Goal: Transaction & Acquisition: Purchase product/service

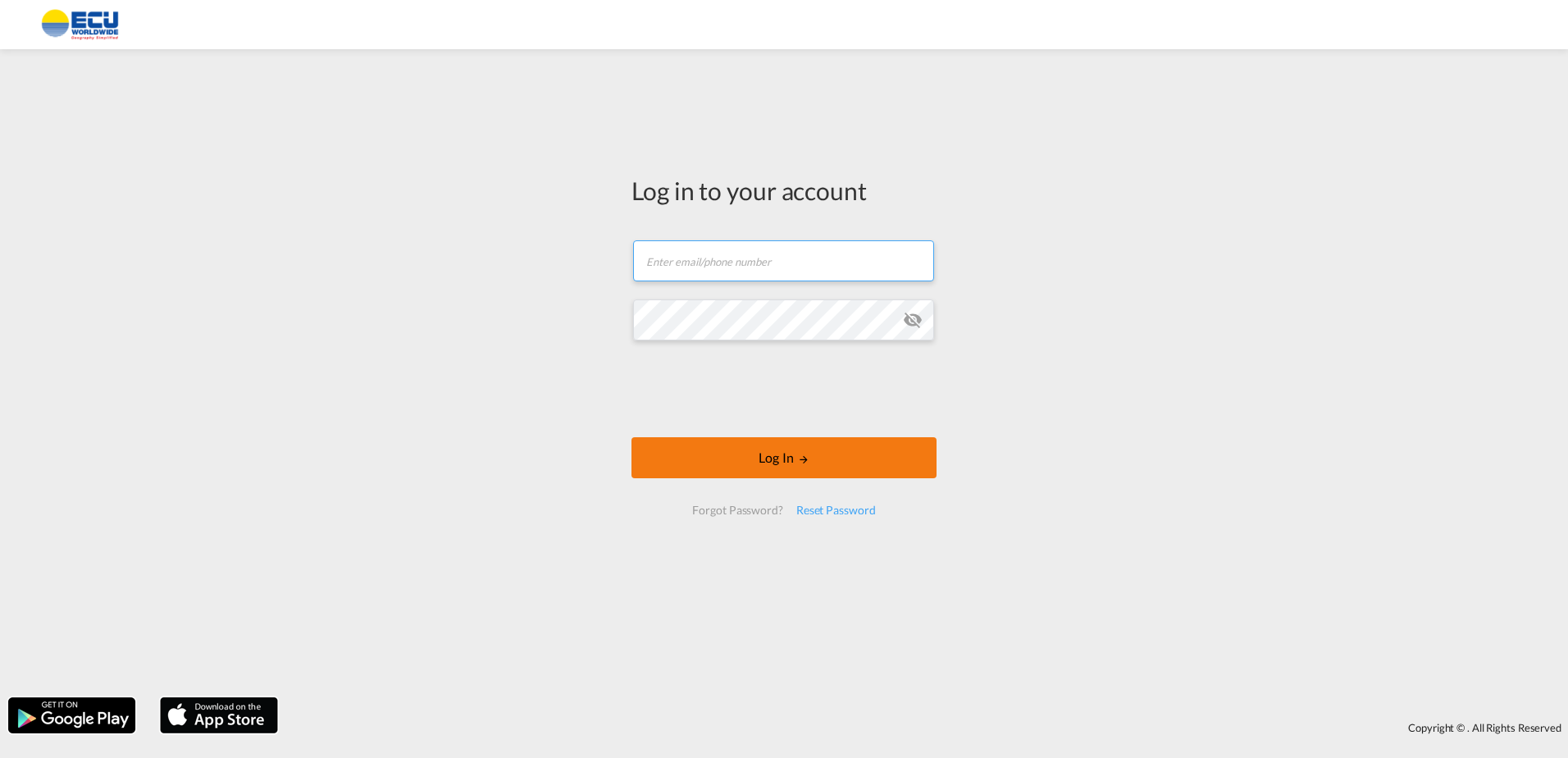
type input "[PERSON_NAME][EMAIL_ADDRESS][DOMAIN_NAME]"
click at [866, 472] on button "Log In" at bounding box center [784, 458] width 305 height 41
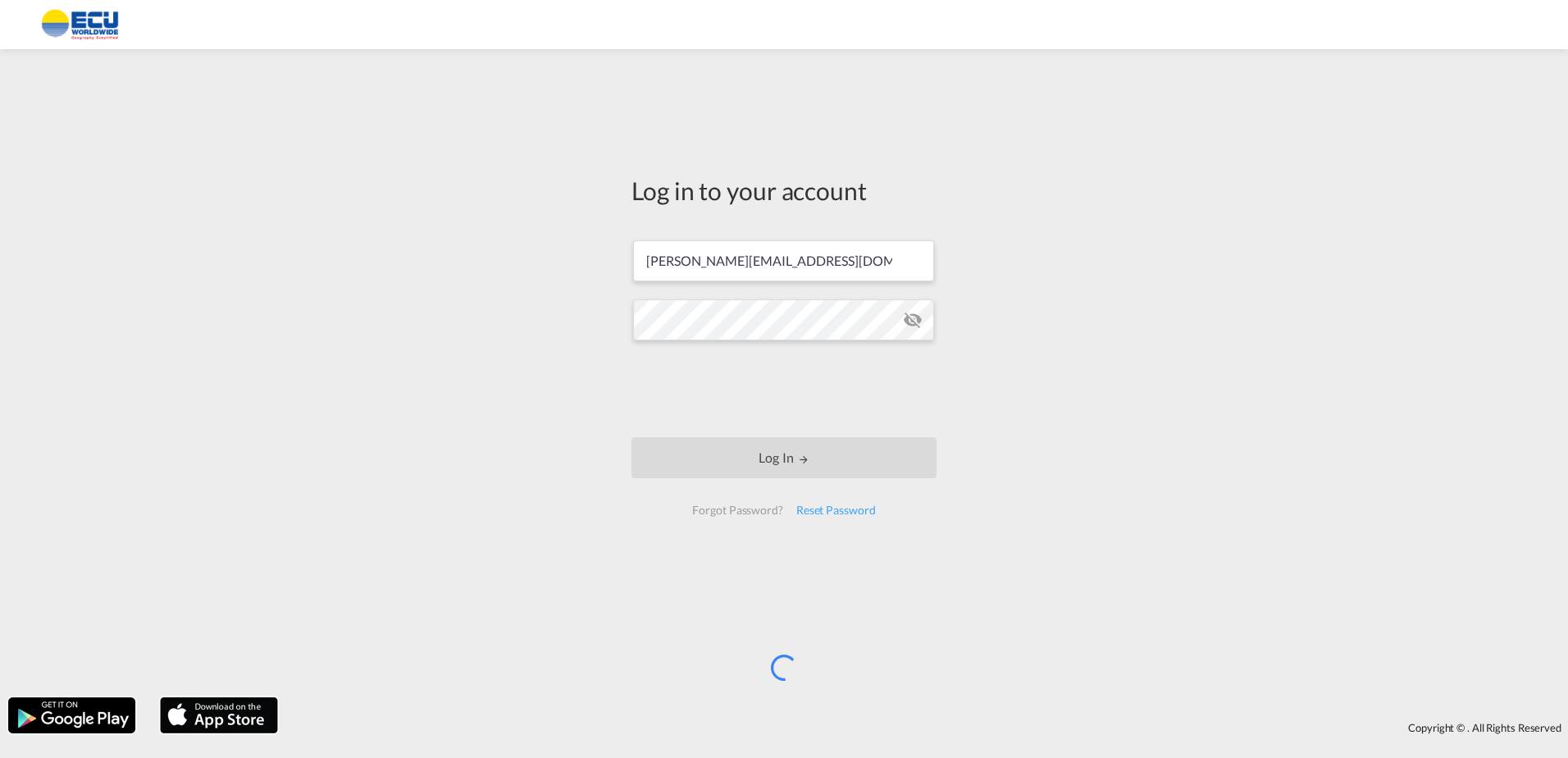
click at [1072, 553] on div "Log in to your account [PERSON_NAME][EMAIL_ADDRESS][DOMAIN_NAME] Log In Forgot …" at bounding box center [784, 374] width 1568 height 632
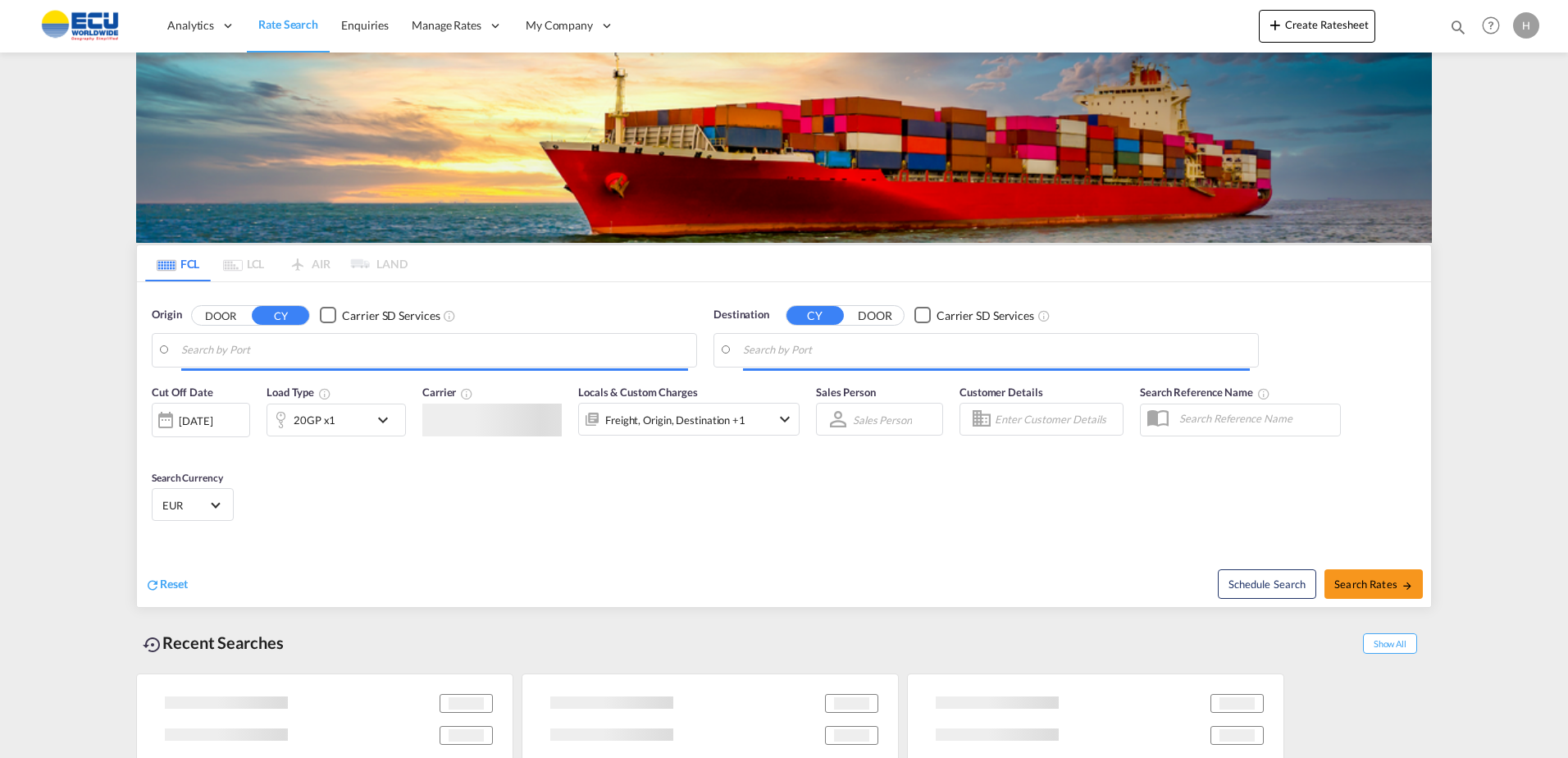
type input "Fos-[GEOGRAPHIC_DATA], [GEOGRAPHIC_DATA]"
type input "Ho Chi Minh City ([GEOGRAPHIC_DATA]), VNSGN"
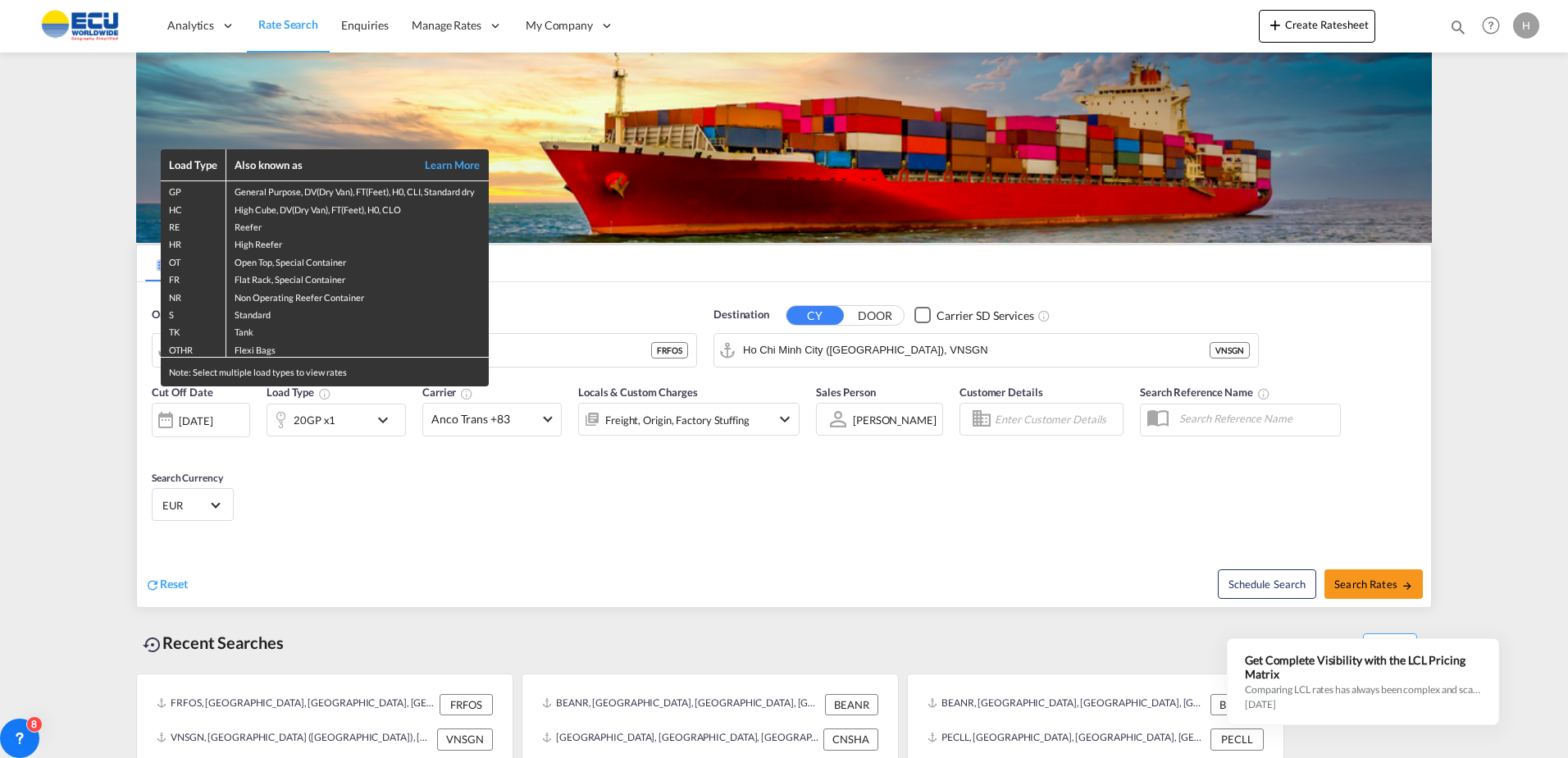
click at [565, 354] on div "Load Type Also known as Learn More GP General Purpose, DV(Dry Van), FT(Feet), H…" at bounding box center [784, 379] width 1568 height 758
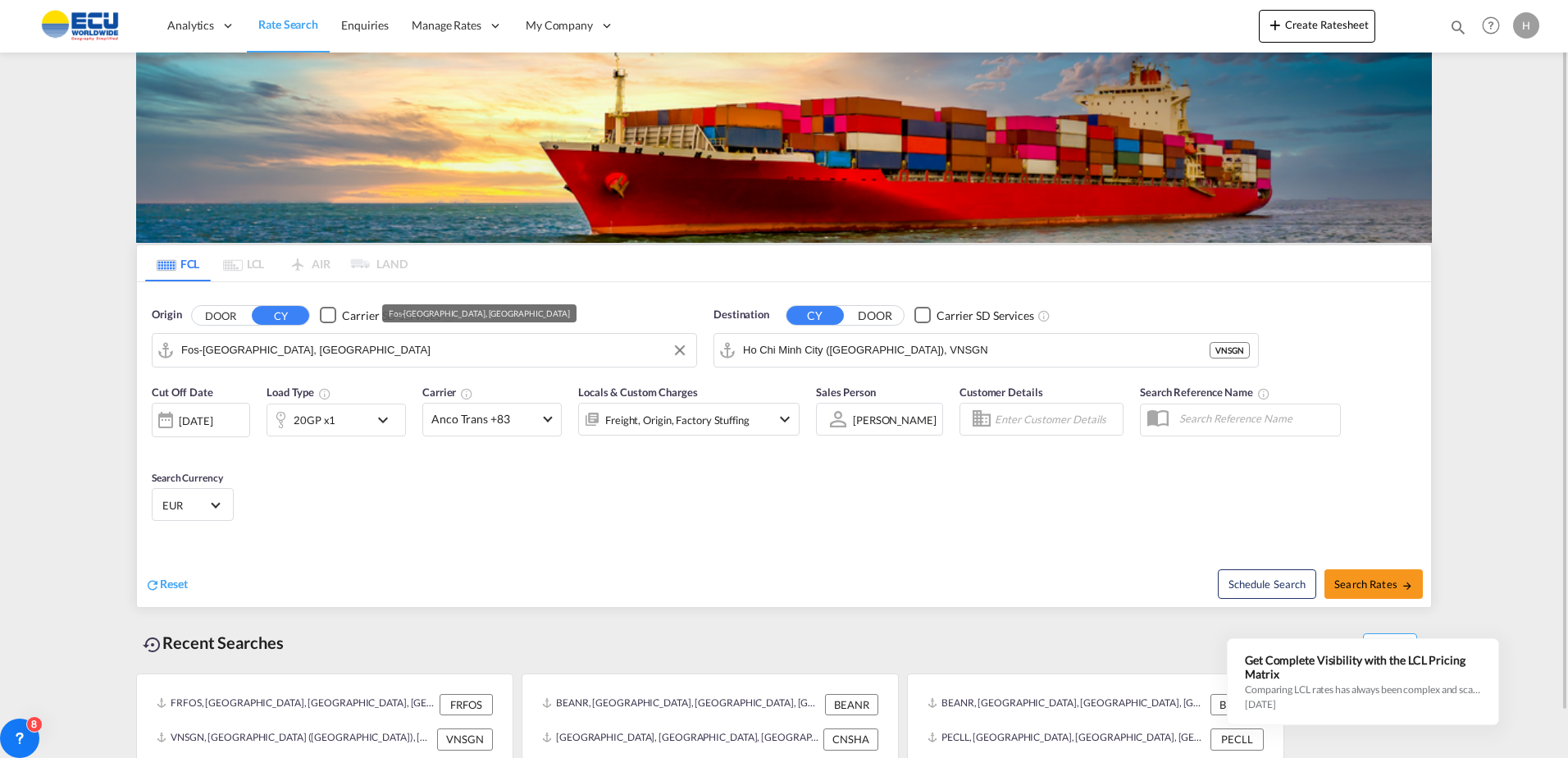
click at [529, 356] on input "Fos-[GEOGRAPHIC_DATA], [GEOGRAPHIC_DATA]" at bounding box center [434, 351] width 507 height 25
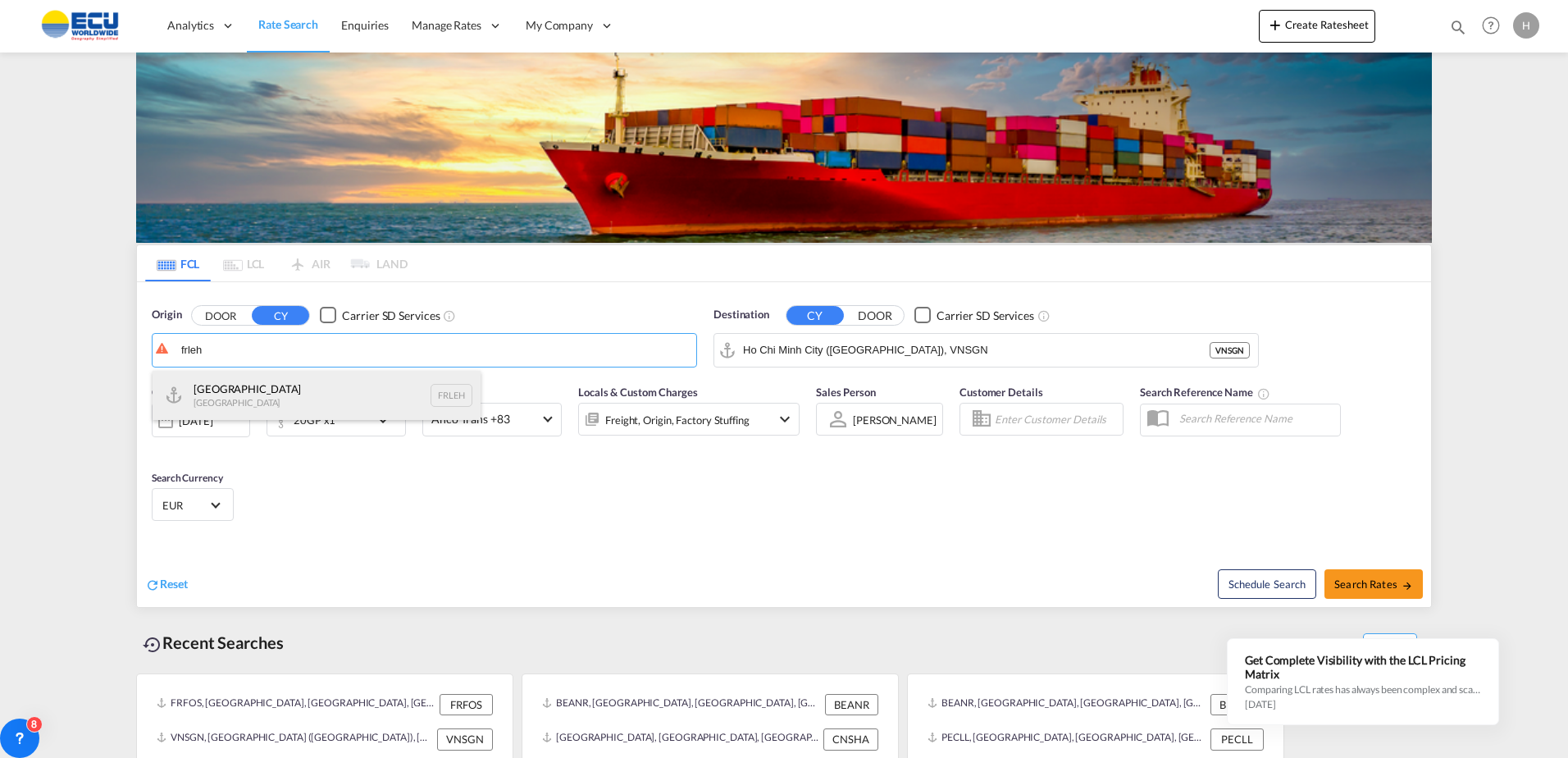
click at [286, 398] on div "Le Havre [GEOGRAPHIC_DATA] FRLEH" at bounding box center [317, 396] width 328 height 49
type input "[GEOGRAPHIC_DATA], [GEOGRAPHIC_DATA]"
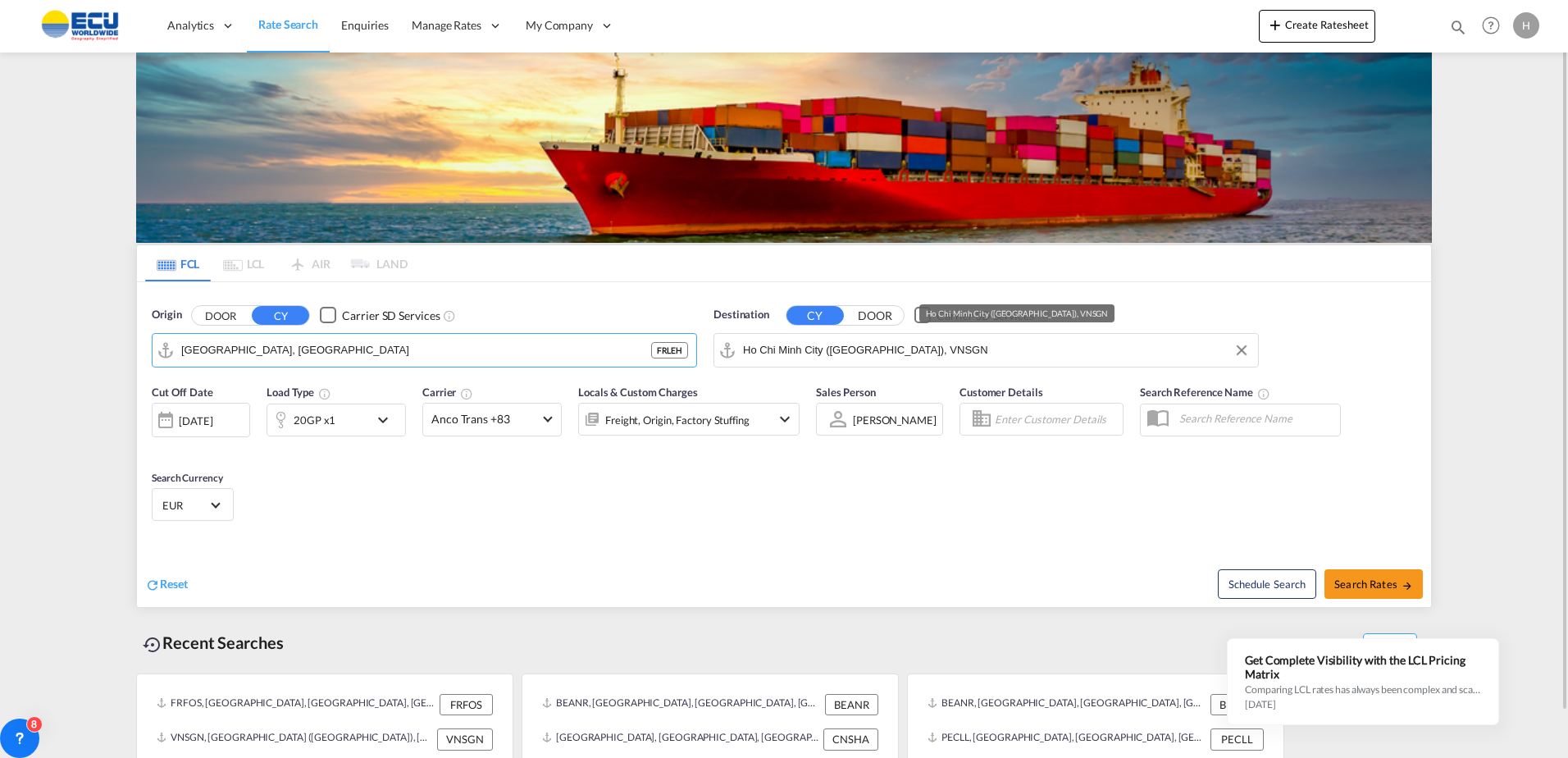
click at [898, 356] on input "Ho Chi Minh City ([GEOGRAPHIC_DATA]), VNSGN" at bounding box center [996, 351] width 507 height 25
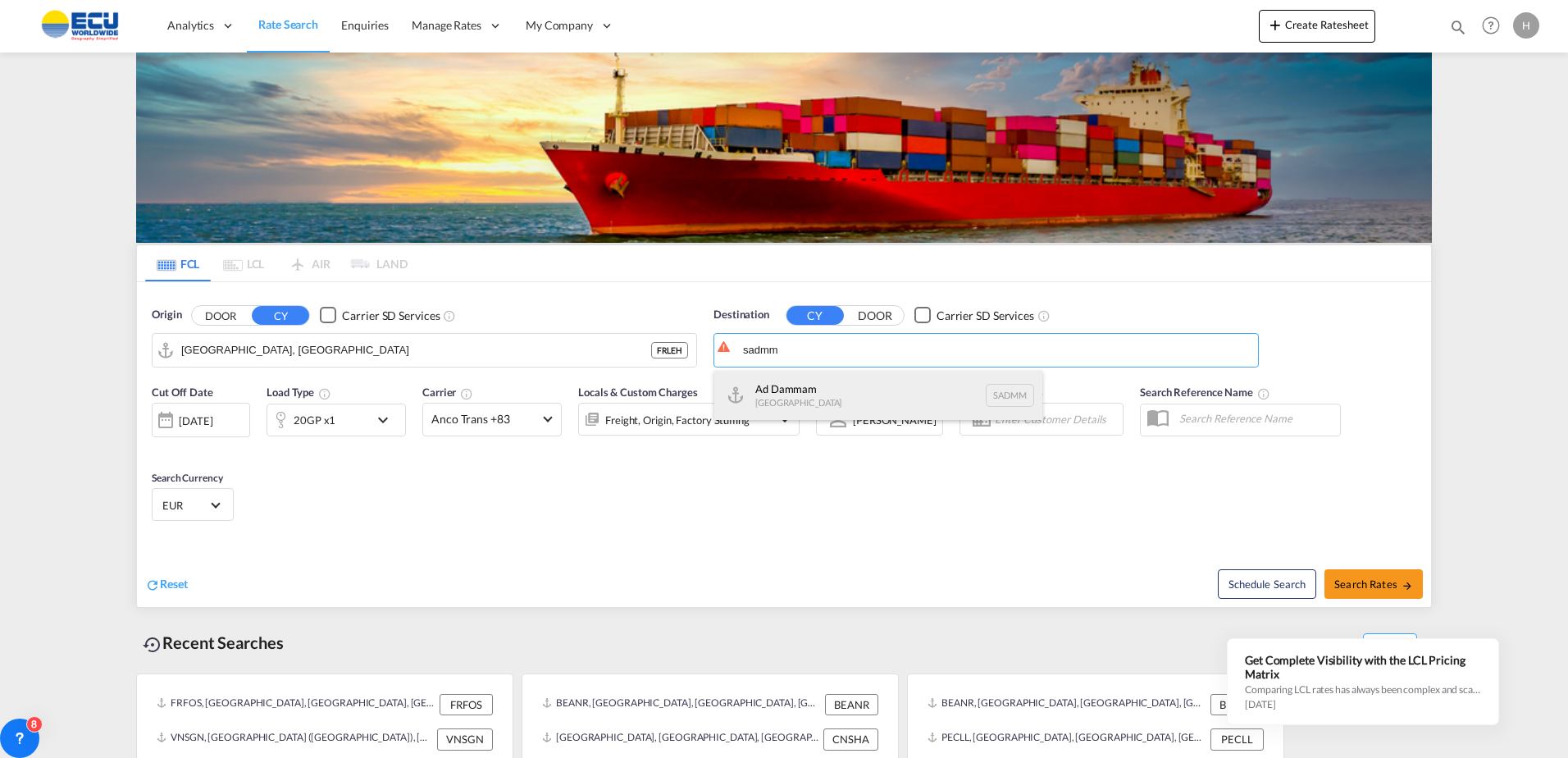
click at [838, 398] on div "Ad Dammam [GEOGRAPHIC_DATA] [GEOGRAPHIC_DATA]" at bounding box center [879, 396] width 328 height 49
type input "Ad Dammam, SADMM"
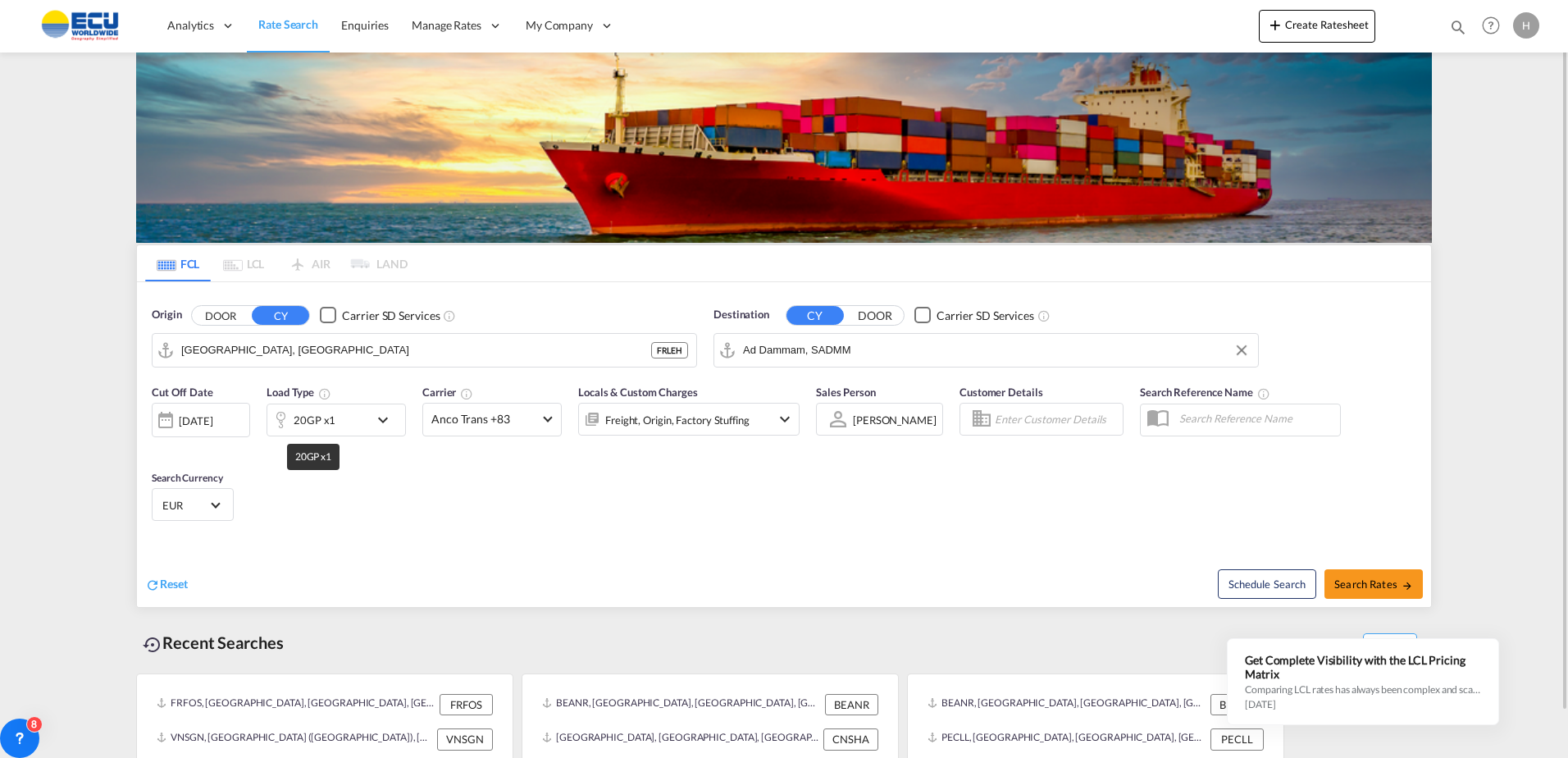
click at [326, 420] on div "20GP x1" at bounding box center [314, 421] width 42 height 23
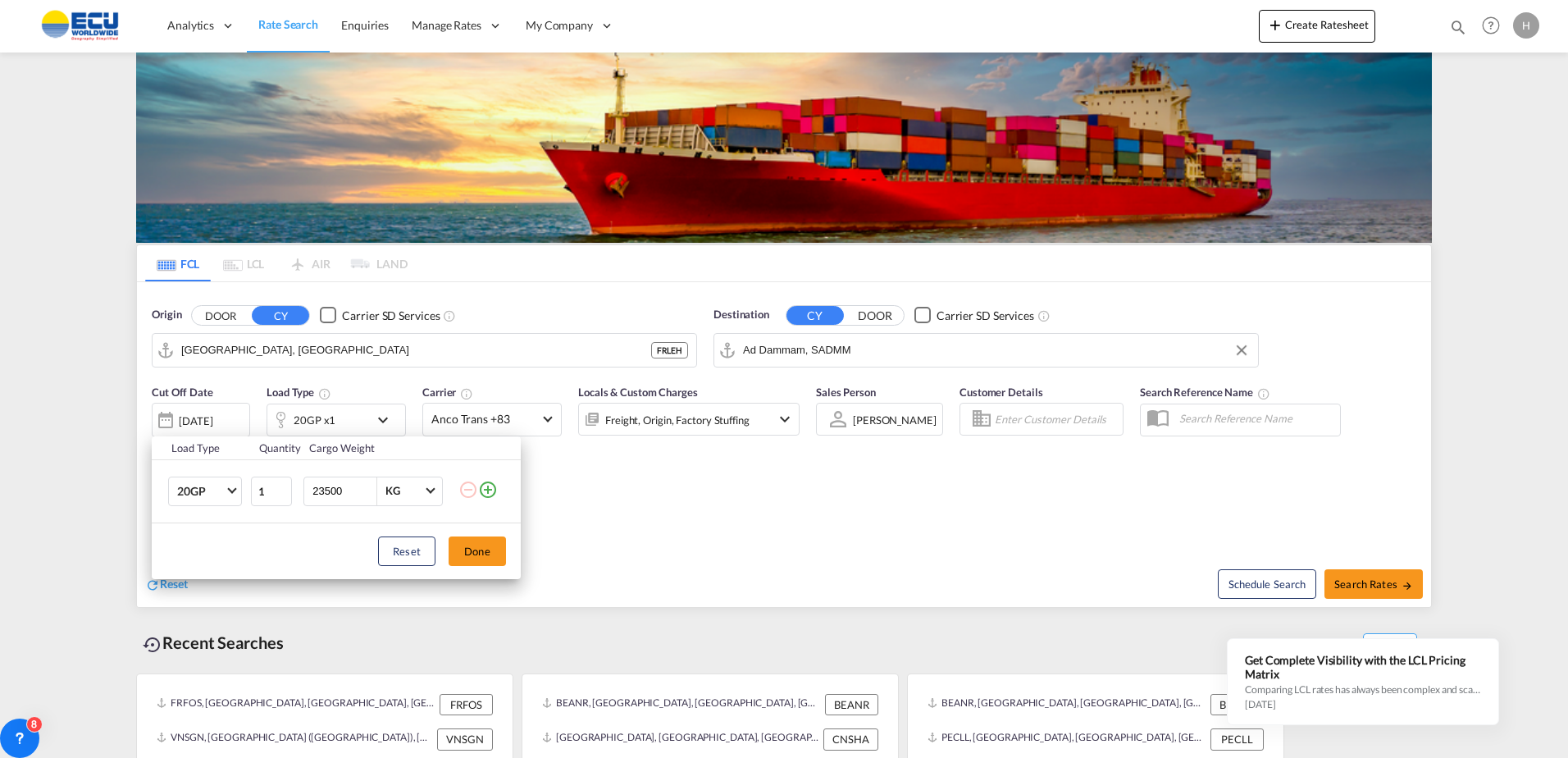
click at [500, 496] on td at bounding box center [490, 491] width 63 height 64
click at [490, 488] on md-icon "icon-plus-circle-outline" at bounding box center [488, 490] width 20 height 20
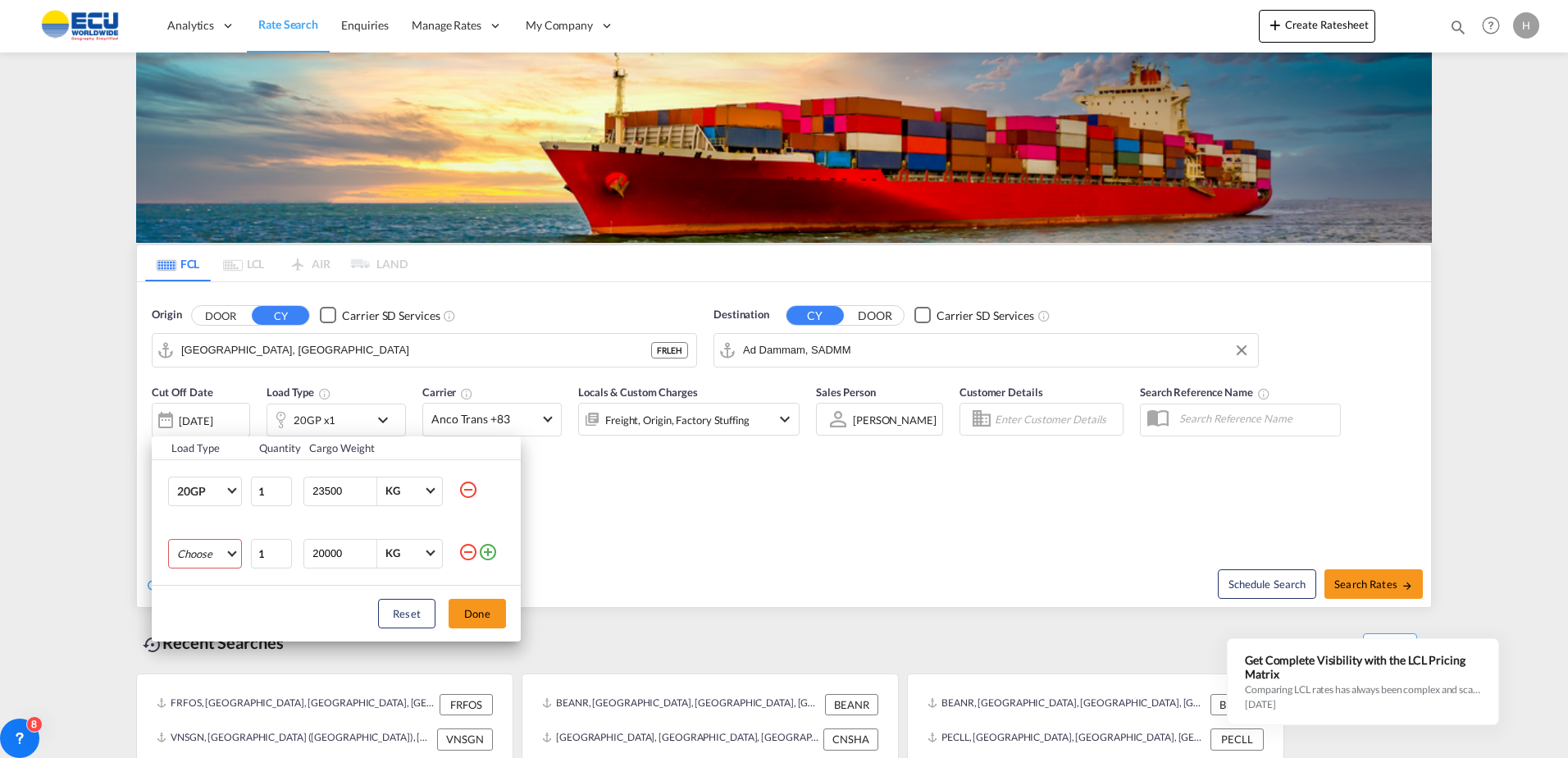
click at [176, 551] on md-select "Choose 20GP 40GP 40HC 45HC 20RE 40RE 40HR 20OT 40OT 20FR 40FR 40NR 20NR 45S 20T…" at bounding box center [205, 554] width 74 height 30
click at [200, 631] on div "40HC" at bounding box center [191, 633] width 29 height 15
click at [469, 611] on button "Done" at bounding box center [477, 614] width 58 height 30
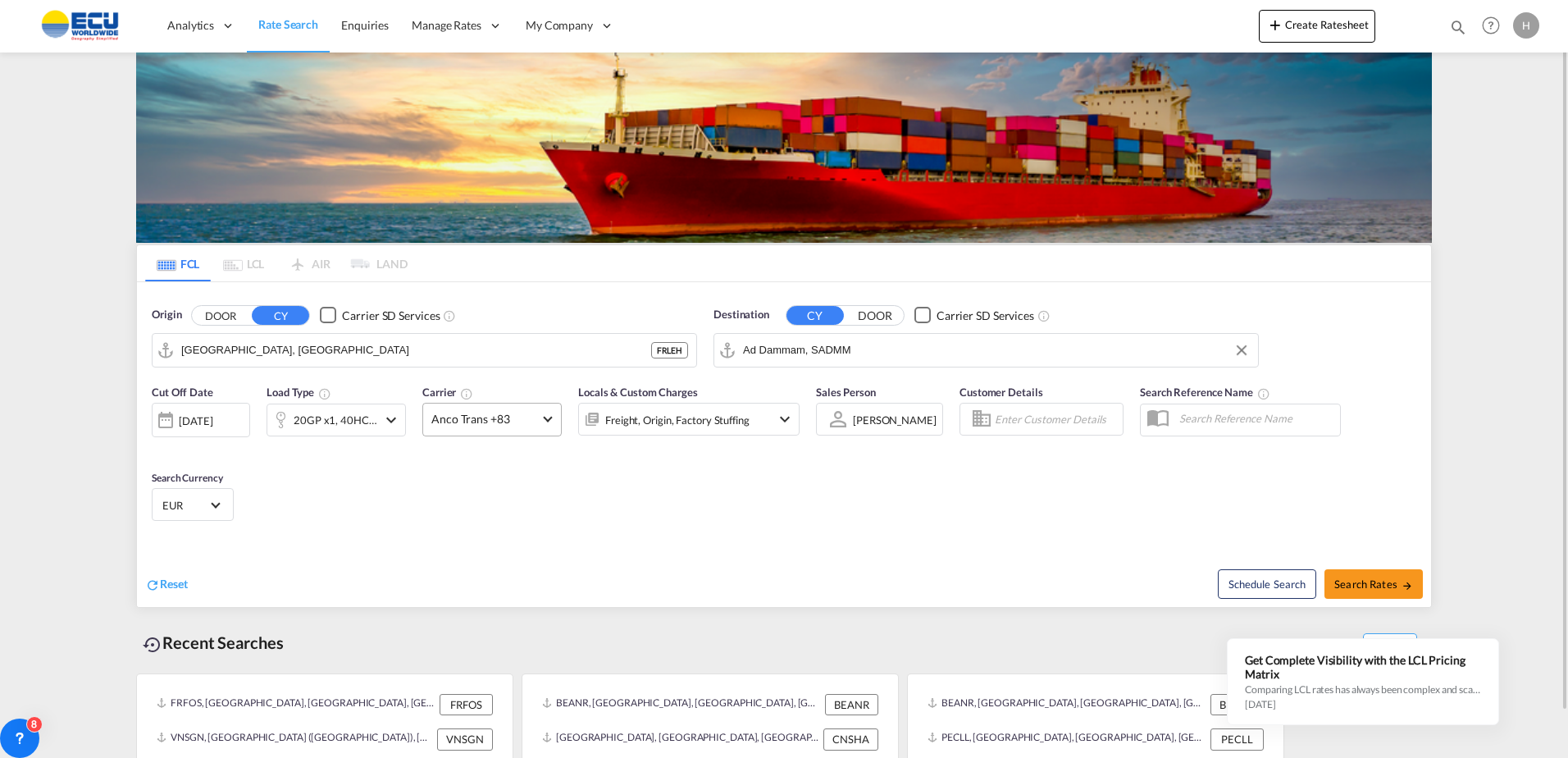
click at [481, 424] on span "Anco Trans +83" at bounding box center [484, 420] width 106 height 16
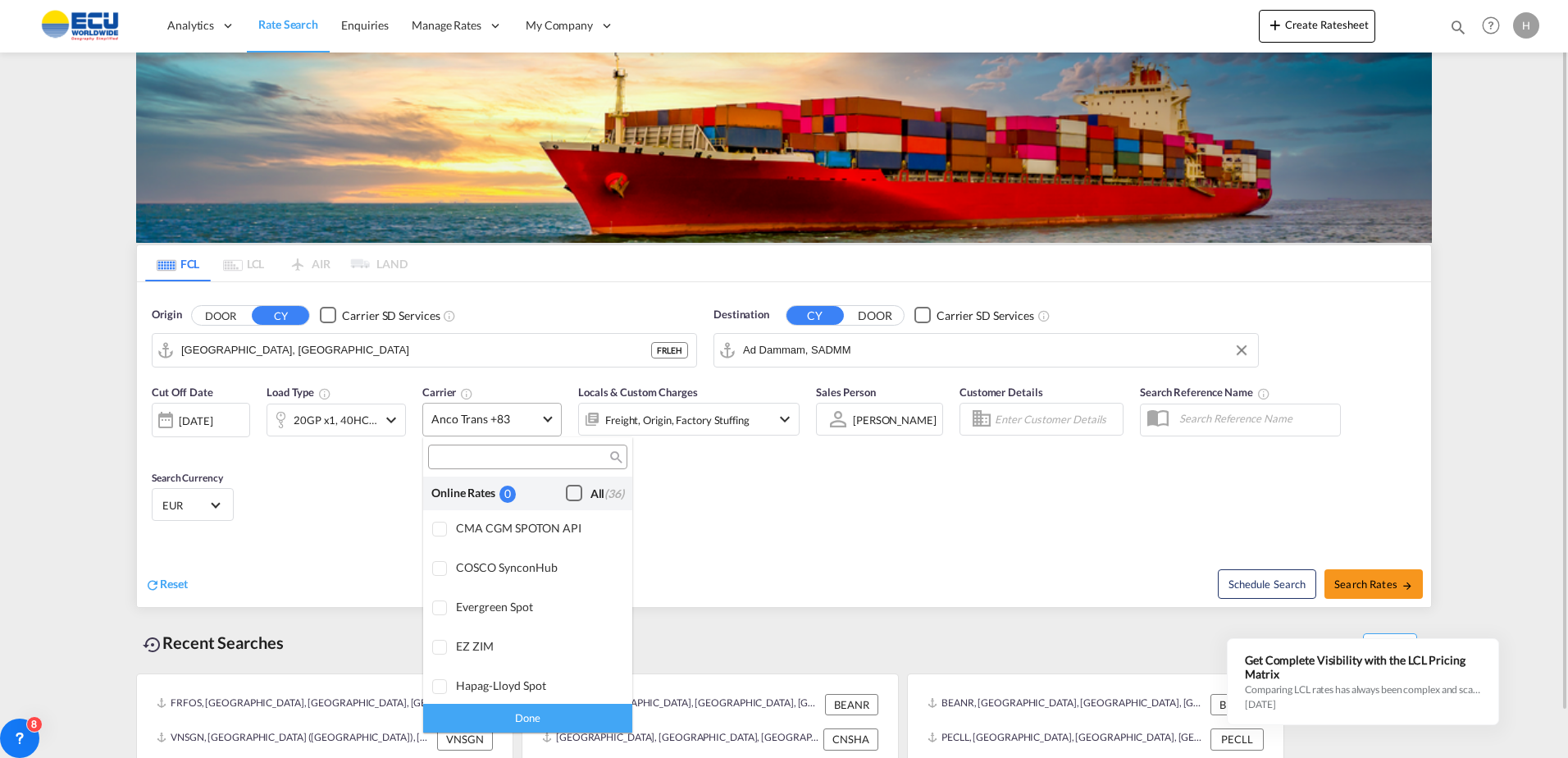
click at [566, 497] on div "Checkbox No Ink" at bounding box center [575, 493] width 16 height 16
click at [561, 712] on div "Done" at bounding box center [528, 718] width 209 height 29
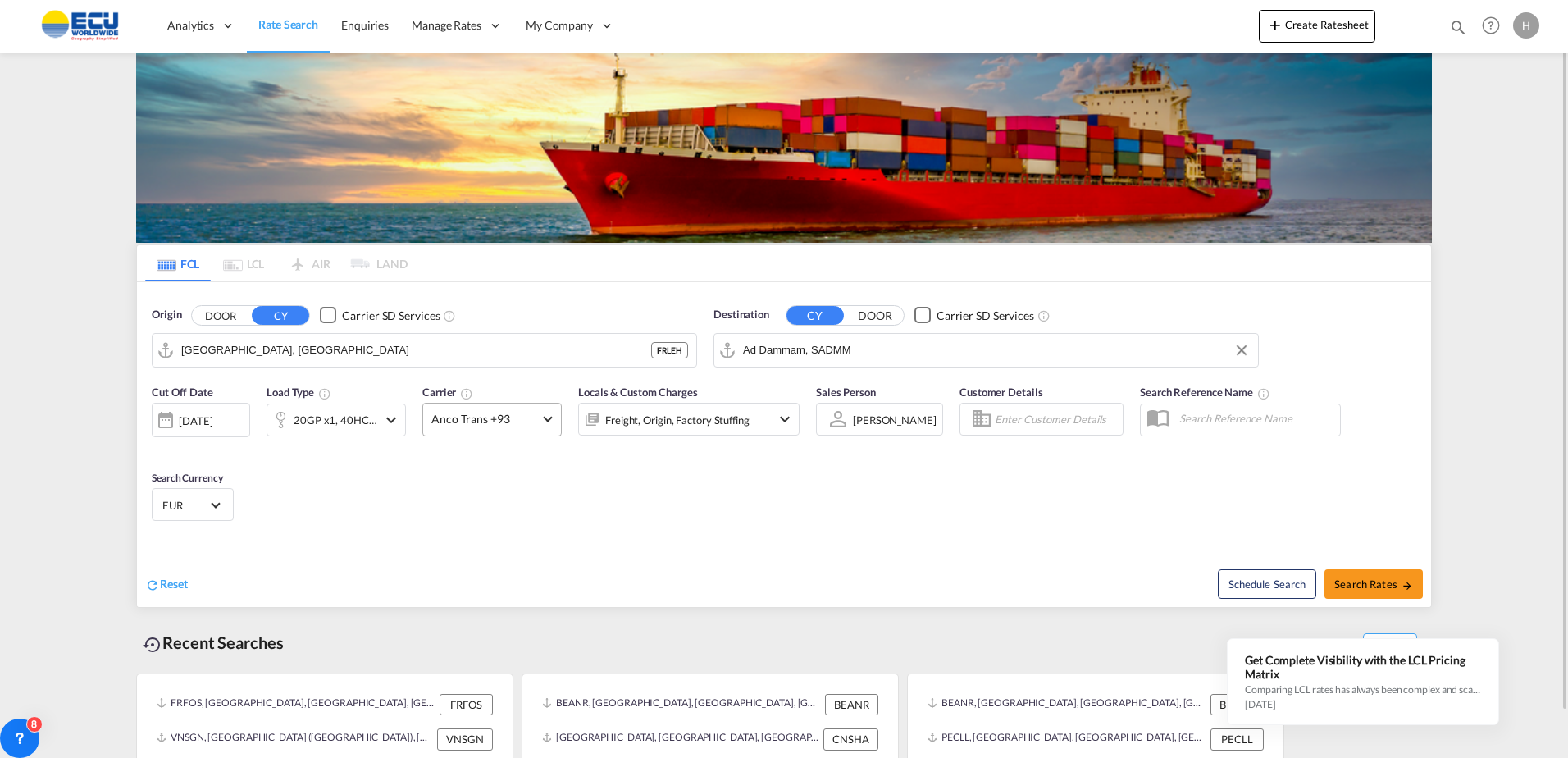
click at [755, 412] on div "Freight, Origin, Factory Stuffing" at bounding box center [688, 420] width 222 height 33
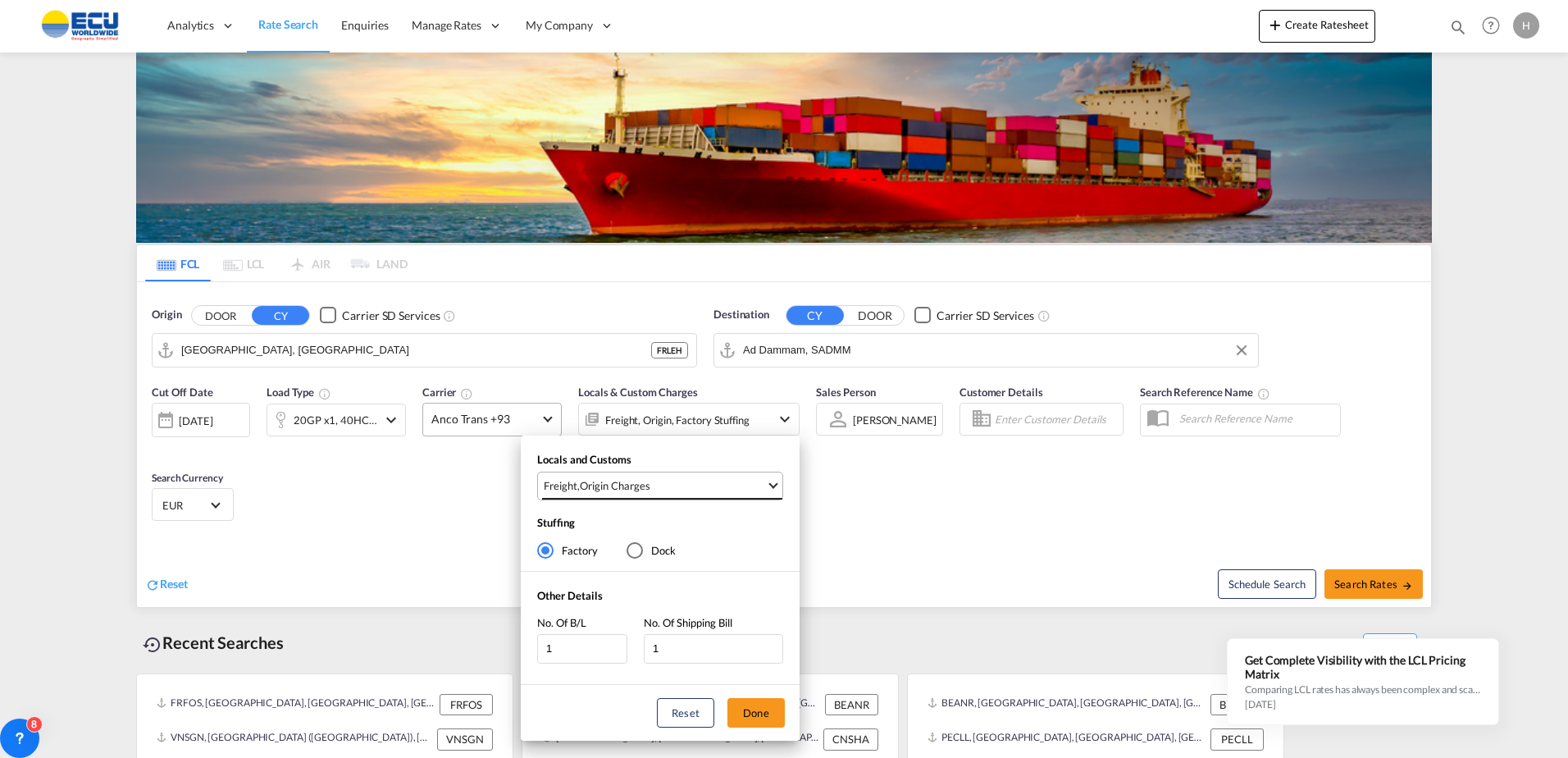
click at [707, 484] on span "Freight , Origin Charges" at bounding box center [655, 486] width 223 height 15
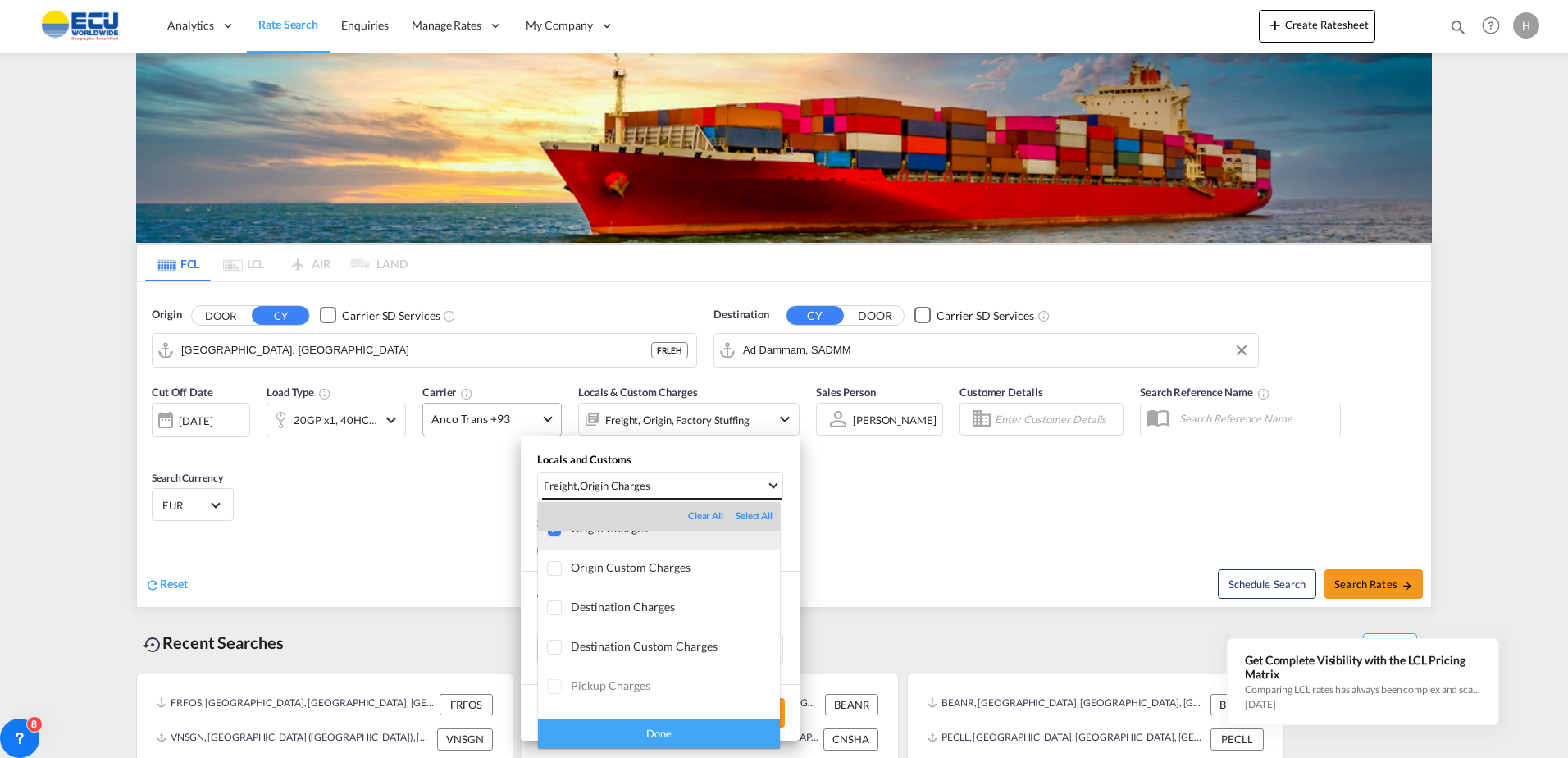
scroll to position [87, 0]
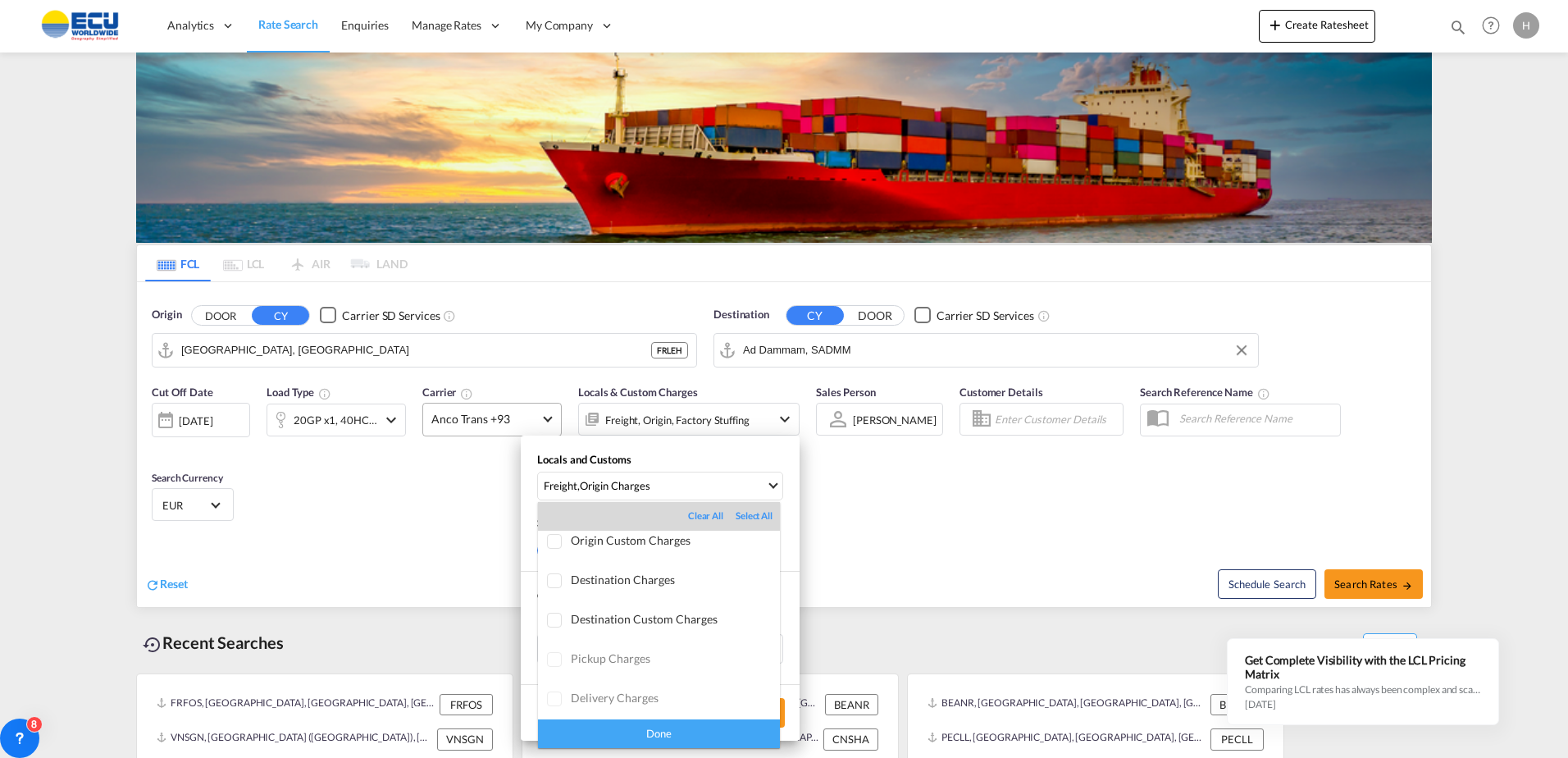
click at [718, 729] on div "Done" at bounding box center [660, 734] width 242 height 29
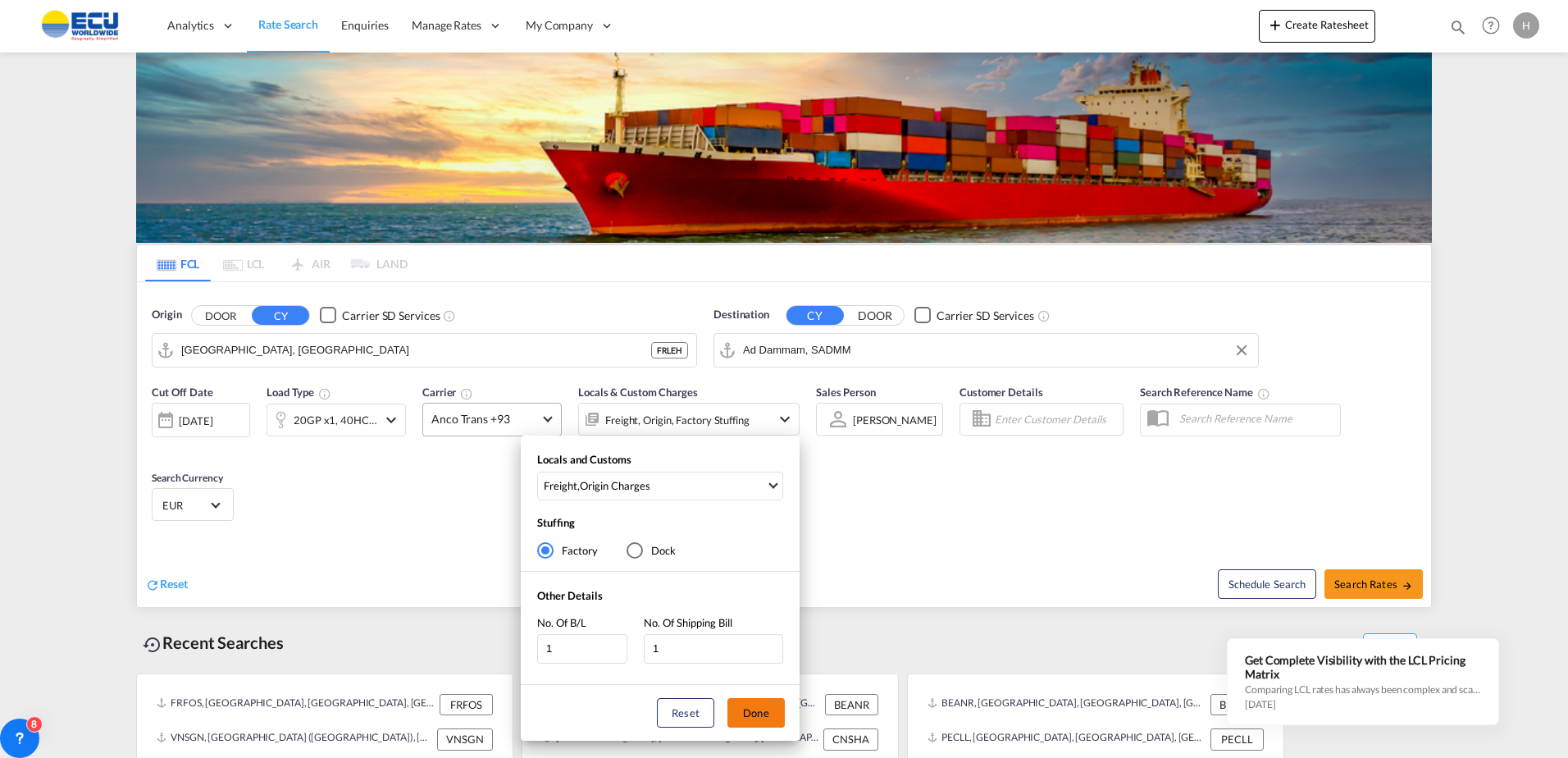
click at [760, 708] on button "Done" at bounding box center [757, 713] width 58 height 30
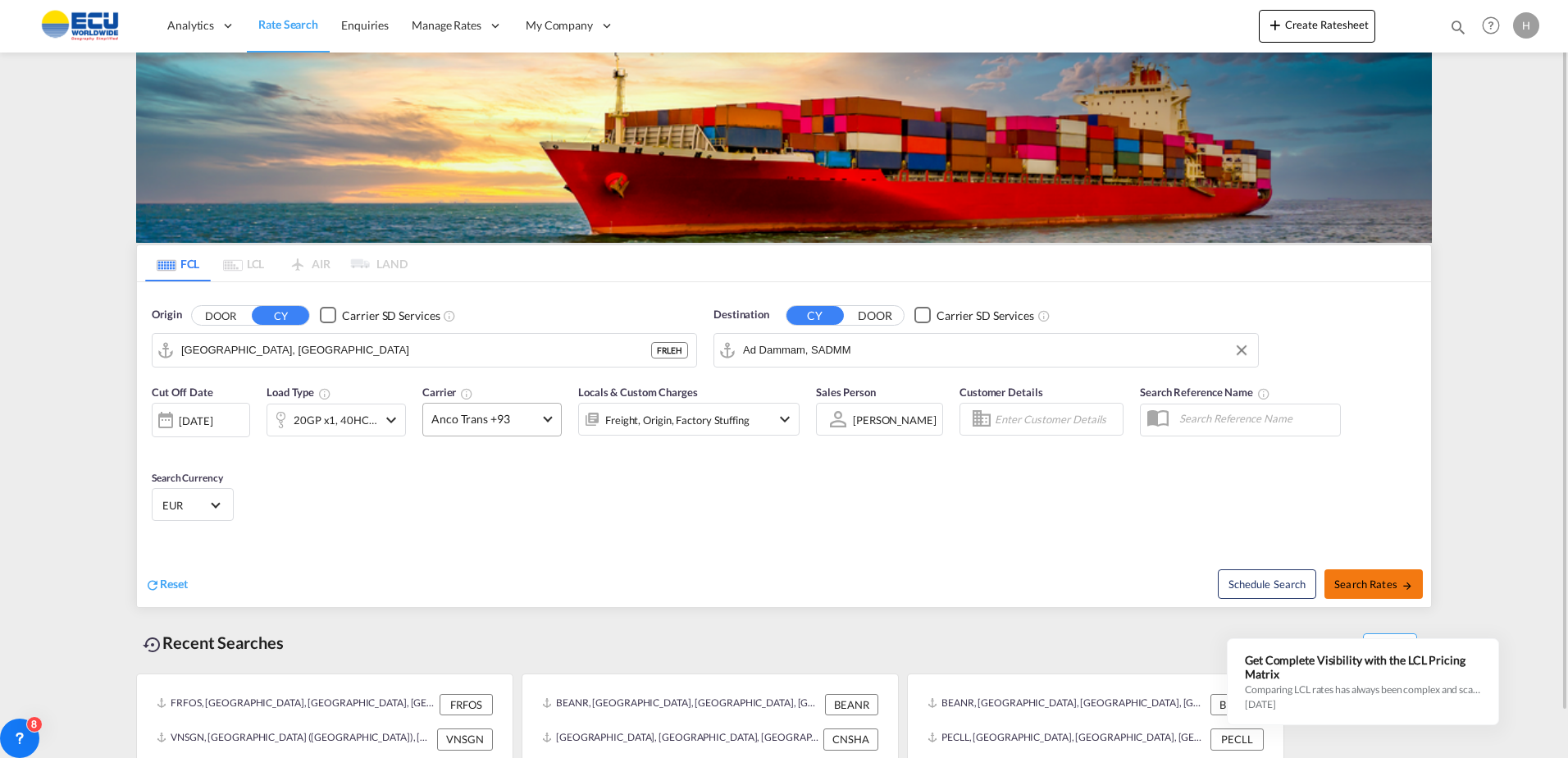
click at [1362, 583] on span "Search Rates" at bounding box center [1374, 585] width 79 height 13
type input "FRLEH to SADMM / [DATE]"
